Goal: Check status: Check status

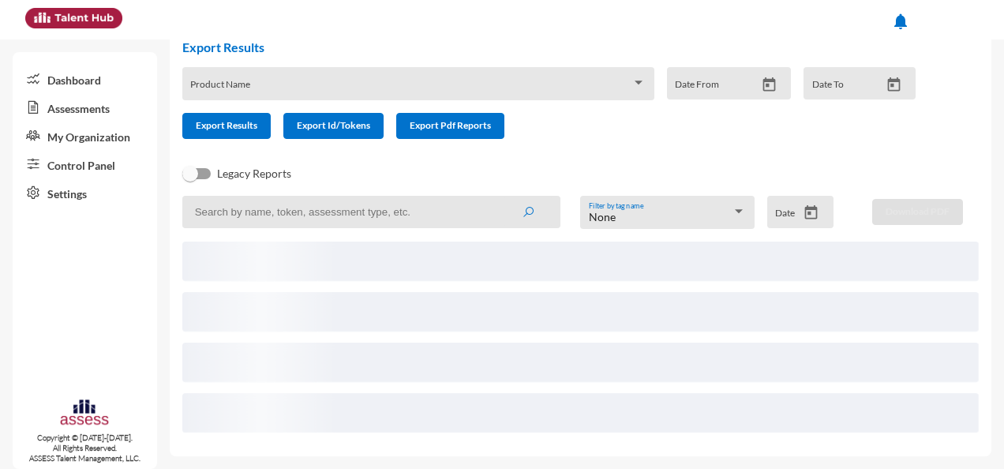
scroll to position [71, 0]
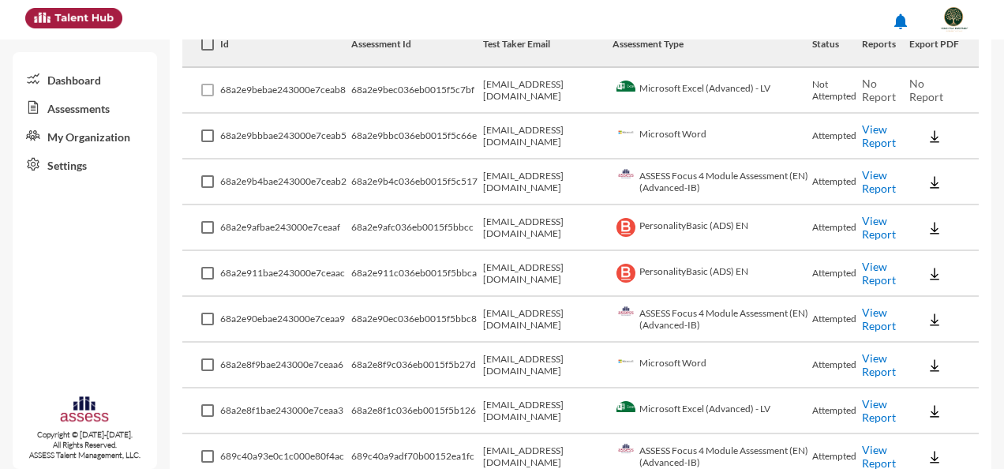
scroll to position [316, 0]
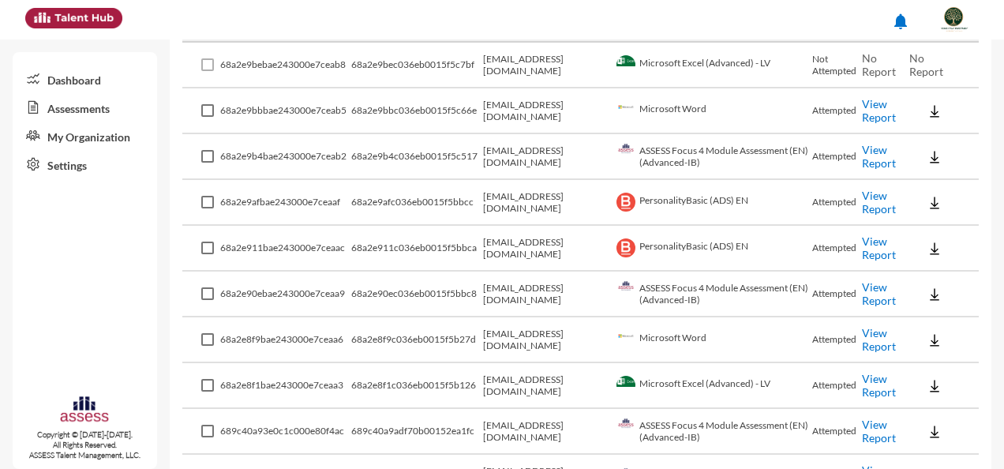
click at [878, 343] on link "View Report" at bounding box center [879, 339] width 34 height 27
click at [875, 290] on link "View Report" at bounding box center [879, 293] width 34 height 27
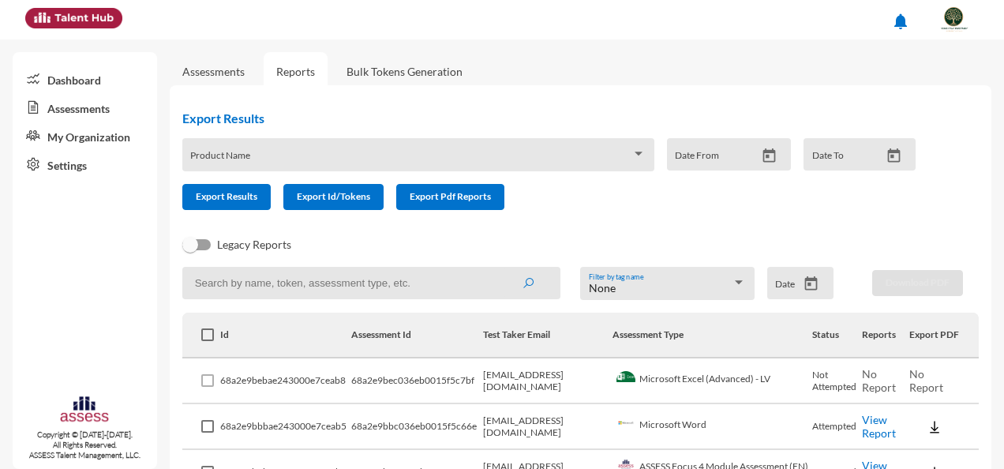
scroll to position [79, 0]
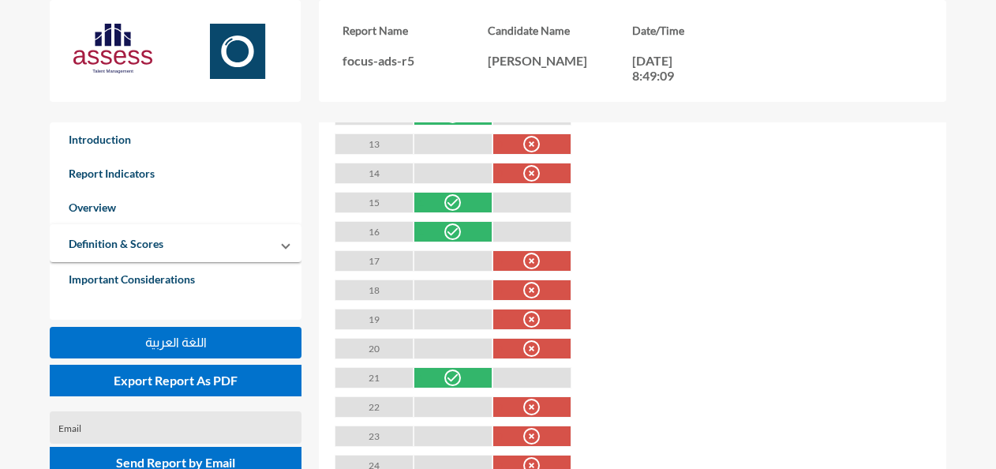
scroll to position [1342, 0]
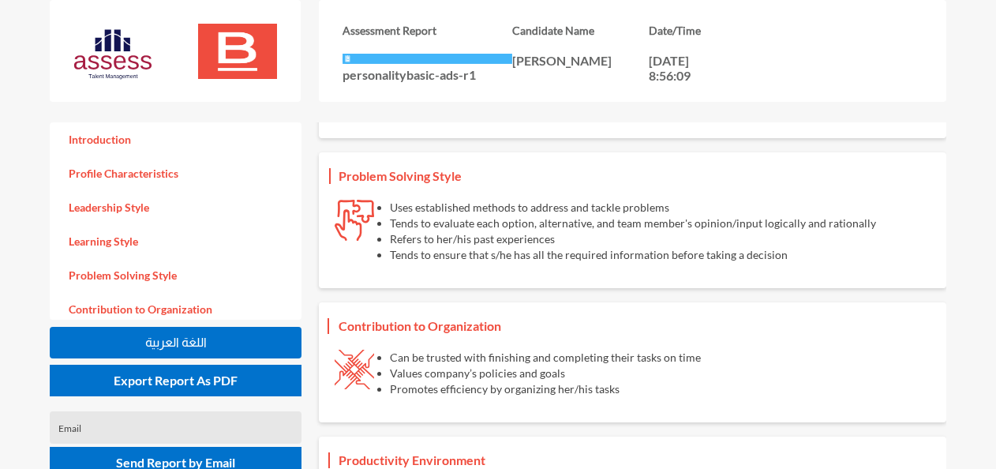
scroll to position [793, 0]
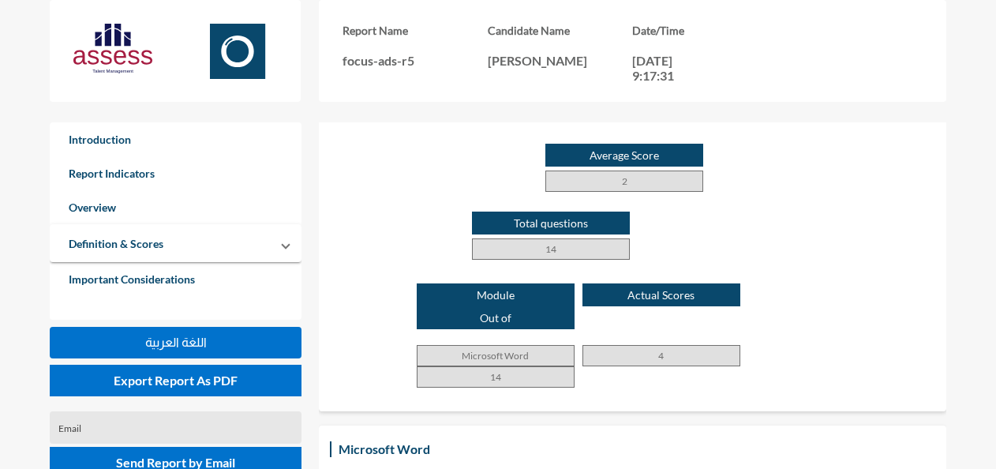
scroll to position [474, 0]
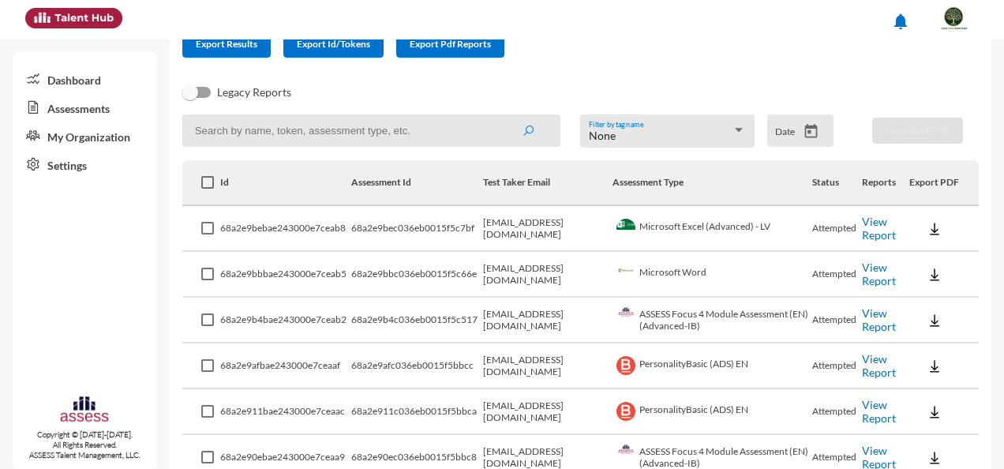
scroll to position [158, 0]
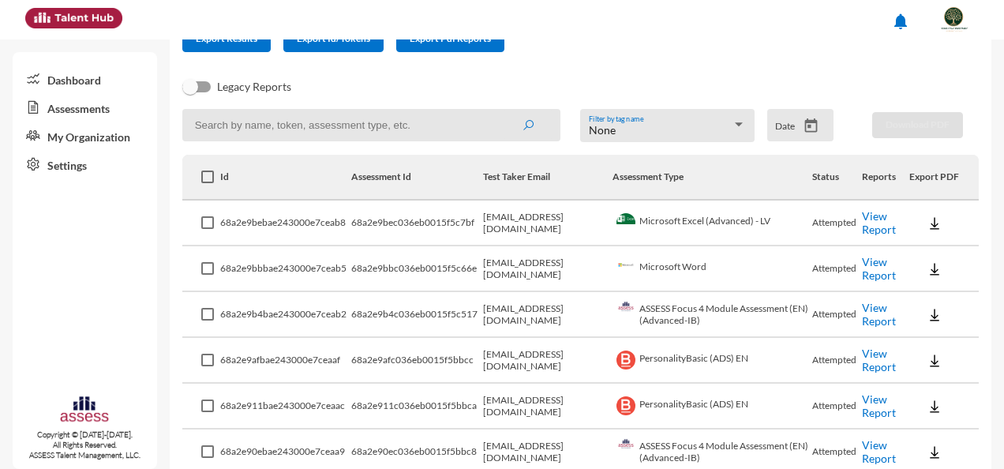
click at [878, 228] on link "View Report" at bounding box center [879, 222] width 34 height 27
click at [865, 268] on link "View Report" at bounding box center [879, 268] width 34 height 27
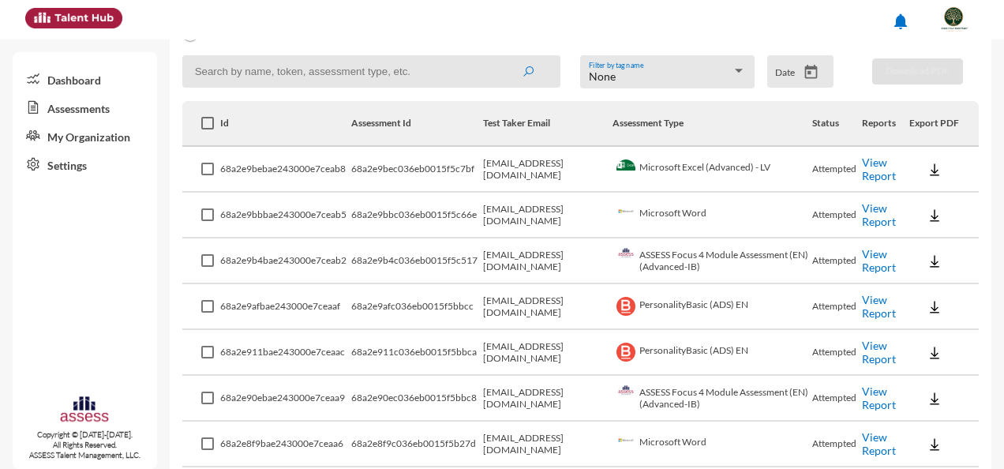
scroll to position [237, 0]
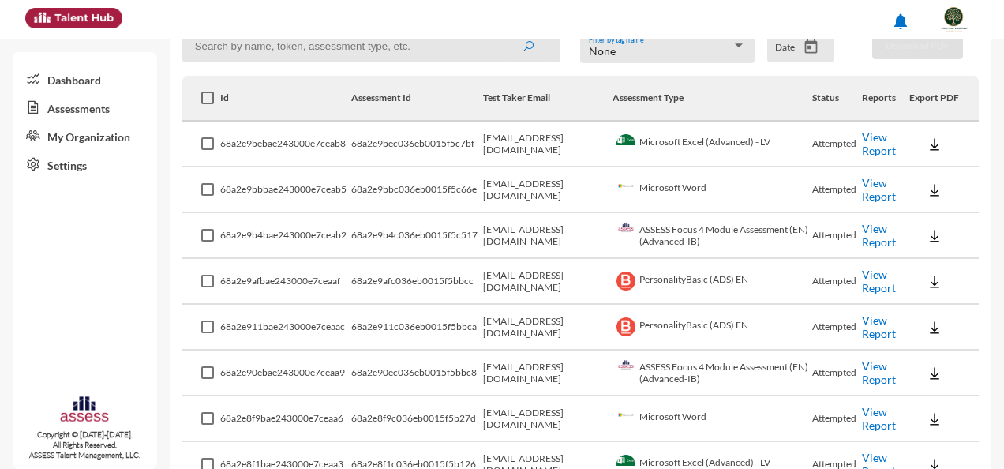
click at [881, 235] on link "View Report" at bounding box center [879, 235] width 34 height 27
click at [869, 288] on link "View Report" at bounding box center [879, 281] width 34 height 27
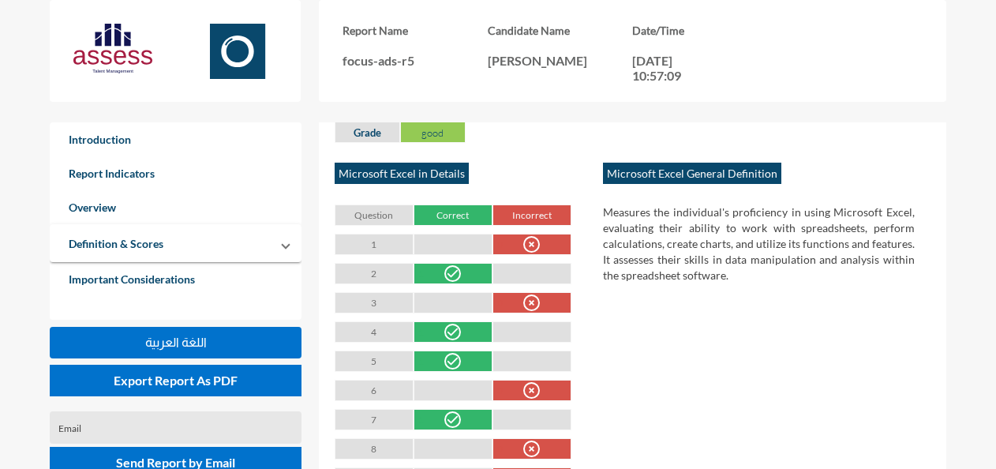
scroll to position [868, 0]
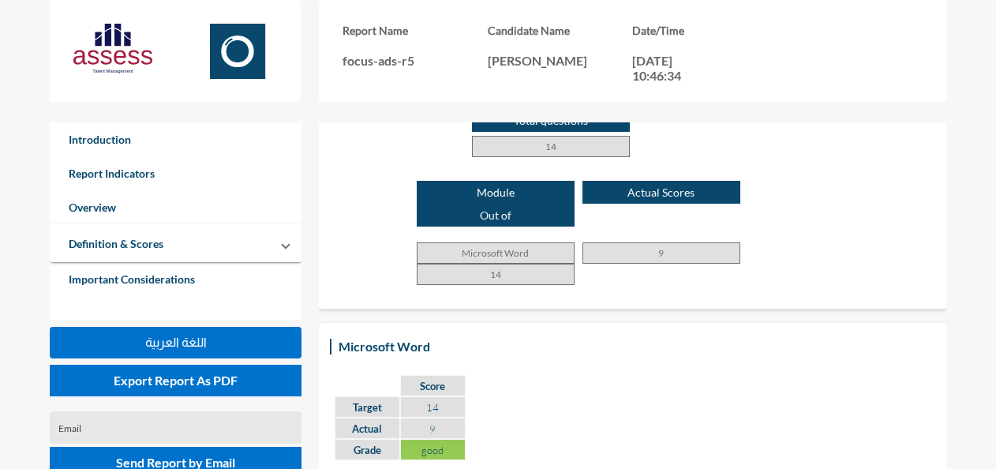
scroll to position [631, 0]
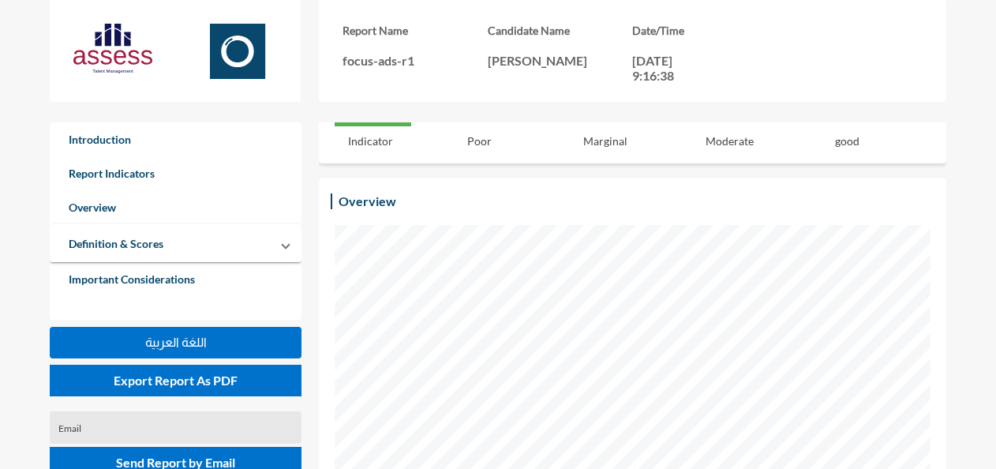
scroll to position [316, 0]
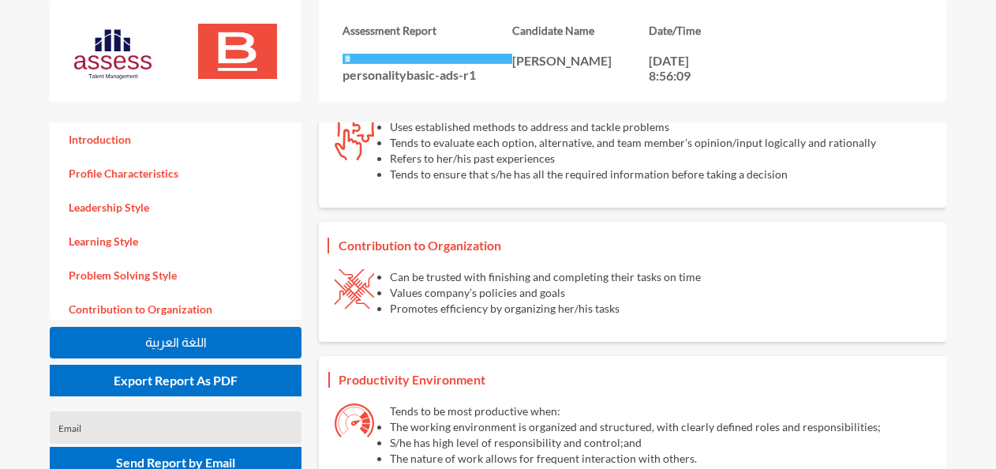
scroll to position [1026, 0]
